Goal: Navigation & Orientation: Find specific page/section

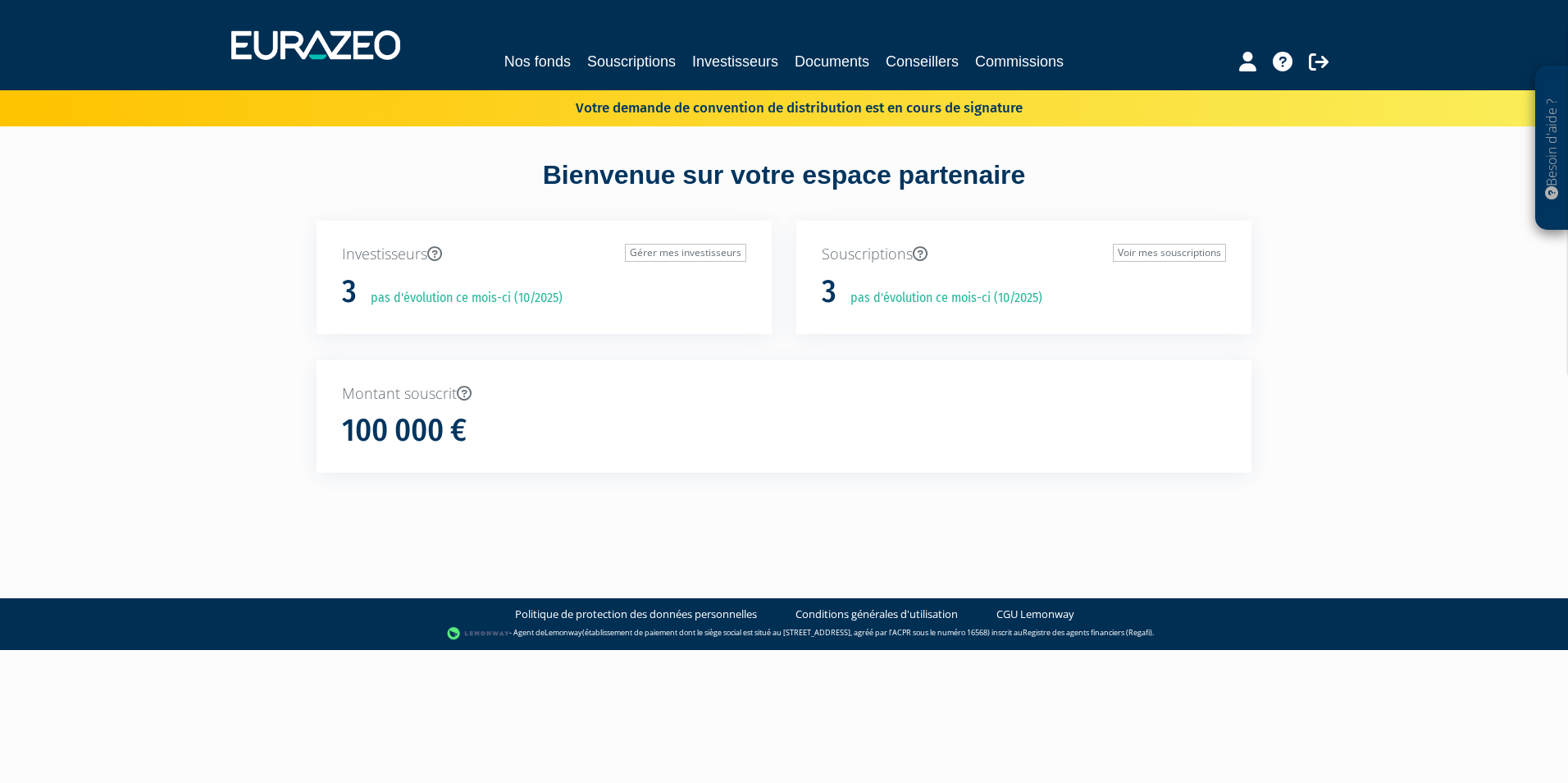
click at [770, 108] on p "Votre demande de convention de distribution est en cours de signature" at bounding box center [775, 106] width 494 height 24
click at [1009, 105] on p "Votre demande de convention de distribution est en cours de signature" at bounding box center [775, 106] width 494 height 24
click at [1009, 106] on p "Votre demande de convention de distribution est en cours de signature" at bounding box center [775, 106] width 494 height 24
click at [559, 53] on link "Nos fonds" at bounding box center [537, 62] width 67 height 23
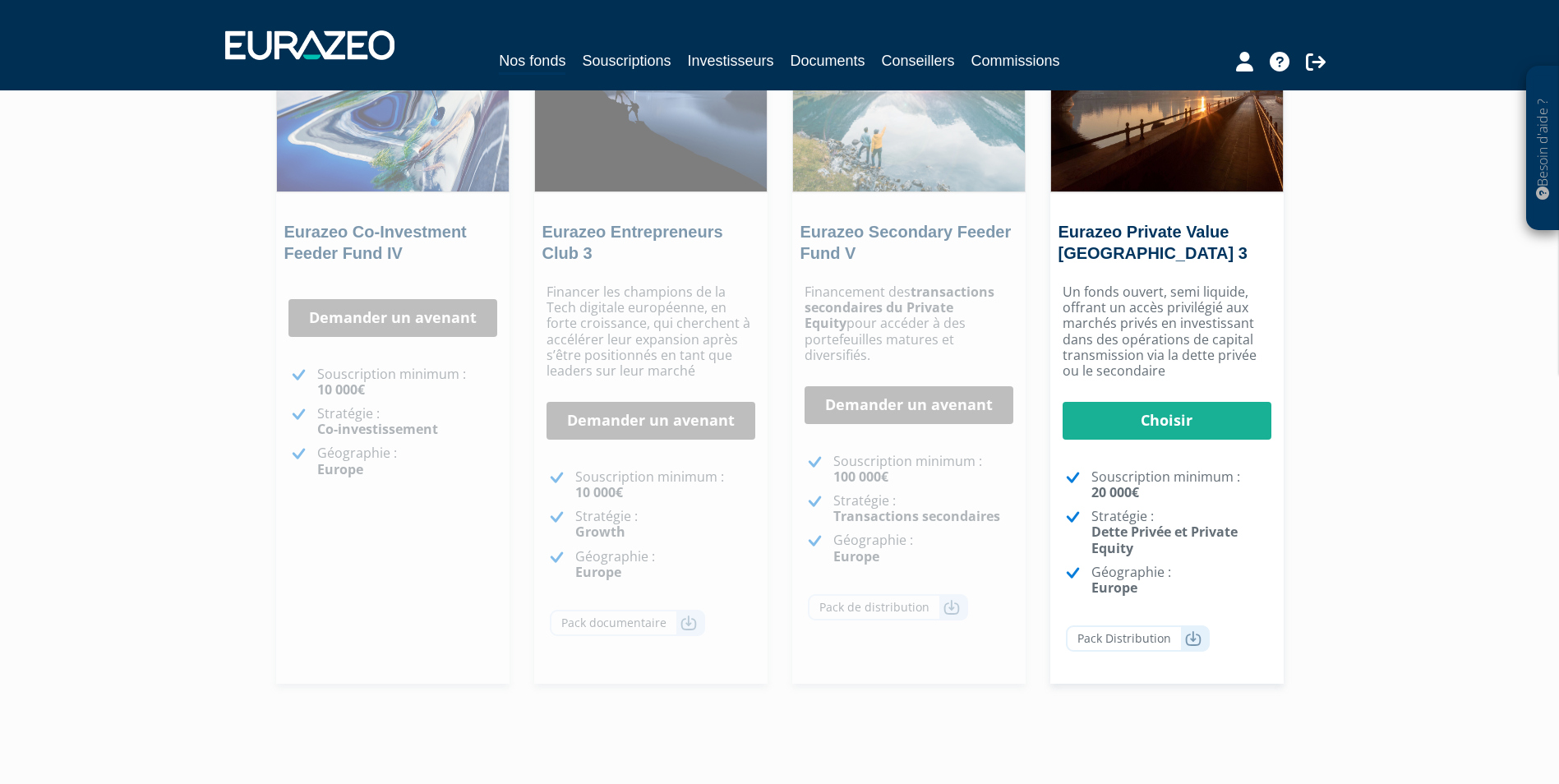
scroll to position [109, 0]
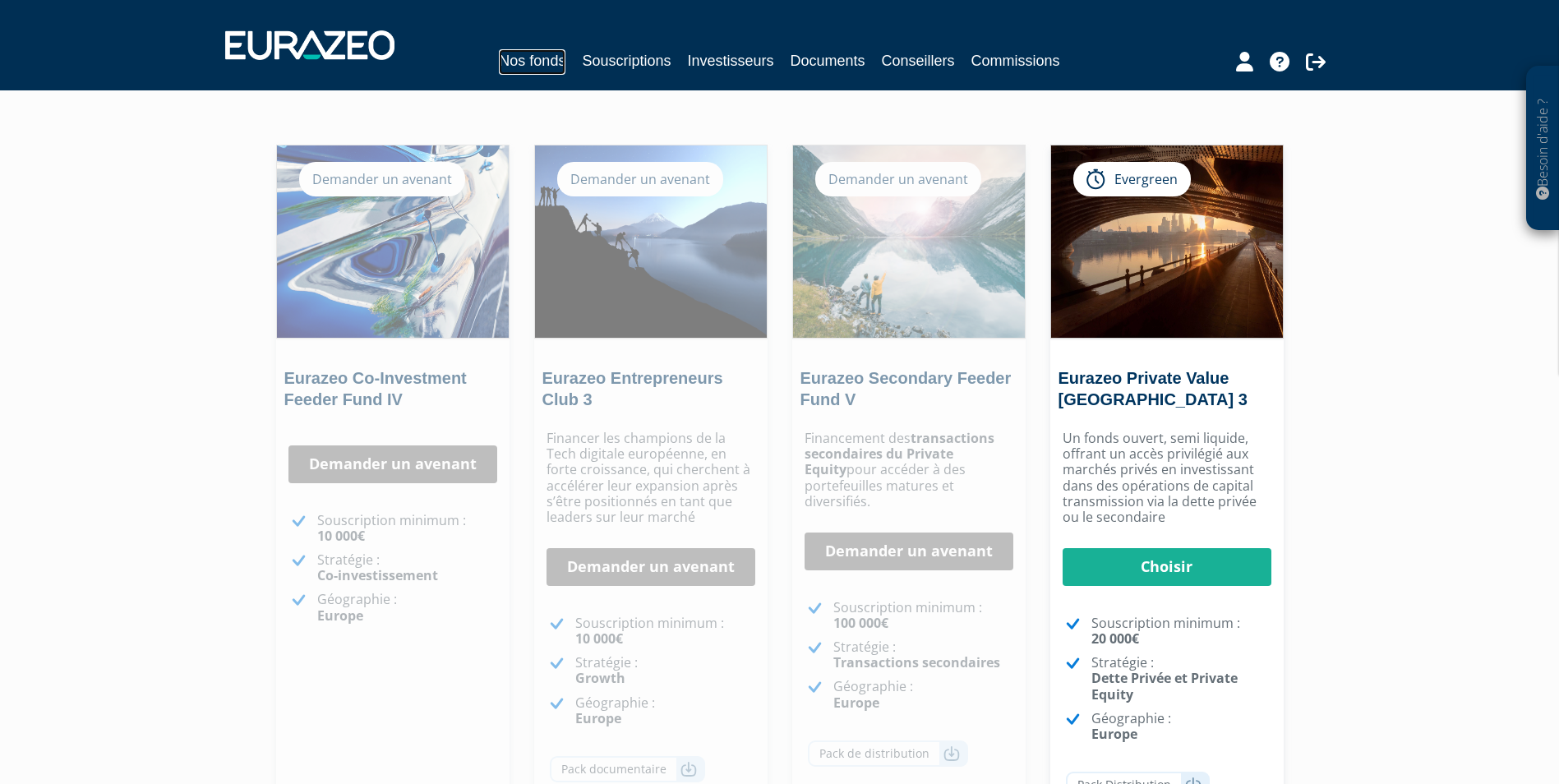
click at [537, 61] on link "Nos fonds" at bounding box center [532, 62] width 67 height 26
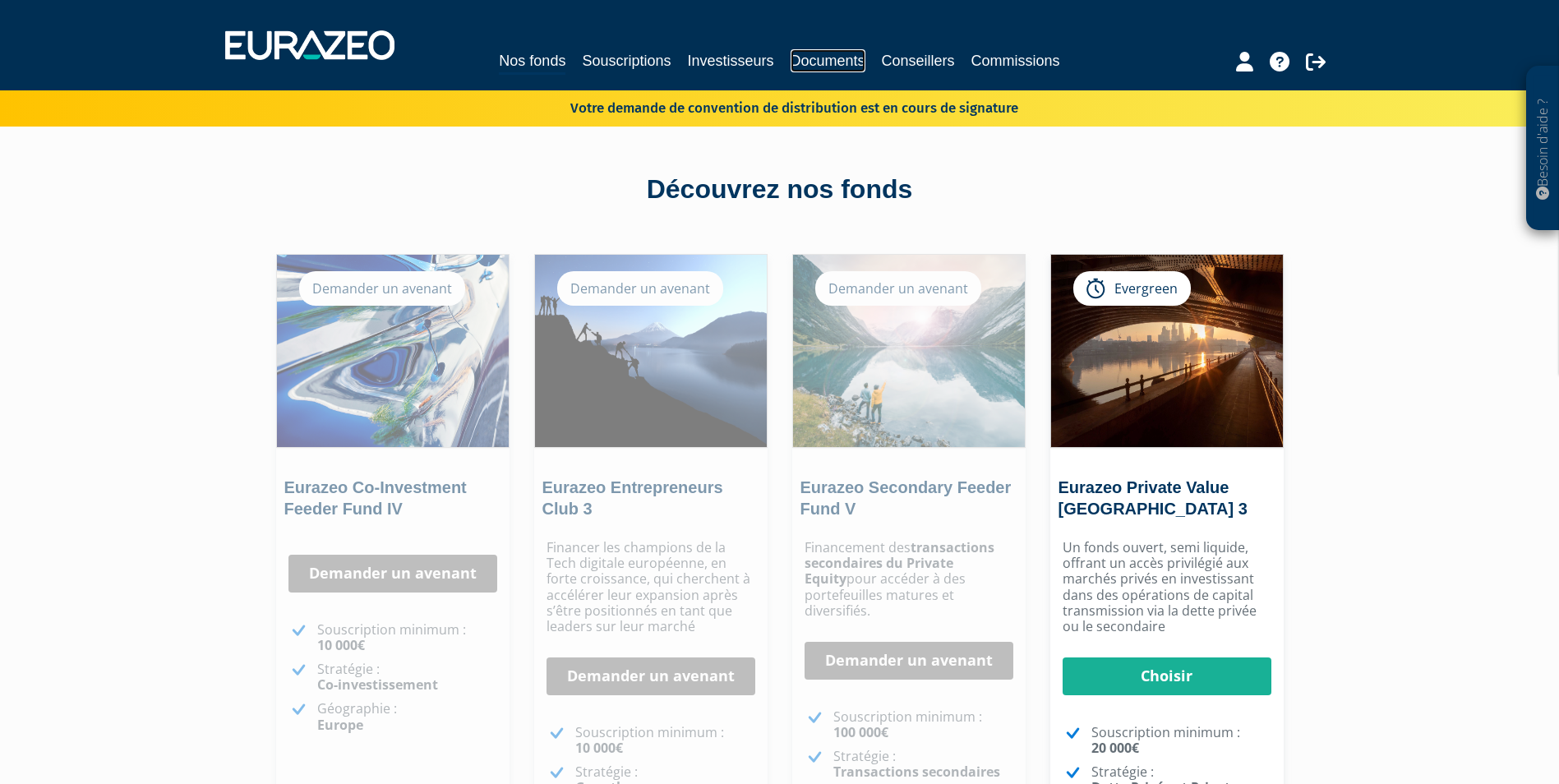
click at [829, 61] on link "Documents" at bounding box center [828, 61] width 75 height 23
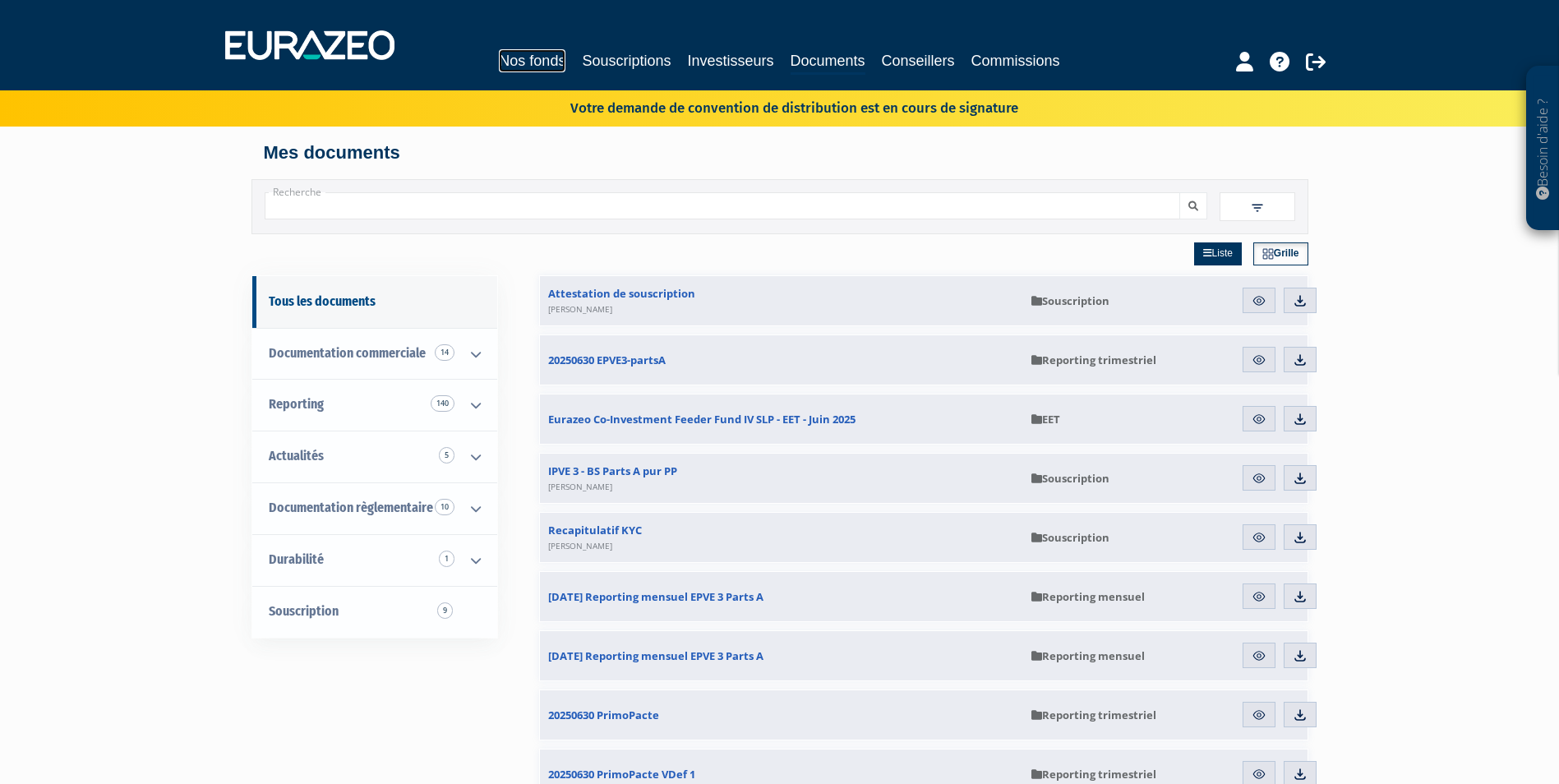
click at [544, 63] on link "Nos fonds" at bounding box center [532, 61] width 67 height 23
